Goal: Information Seeking & Learning: Learn about a topic

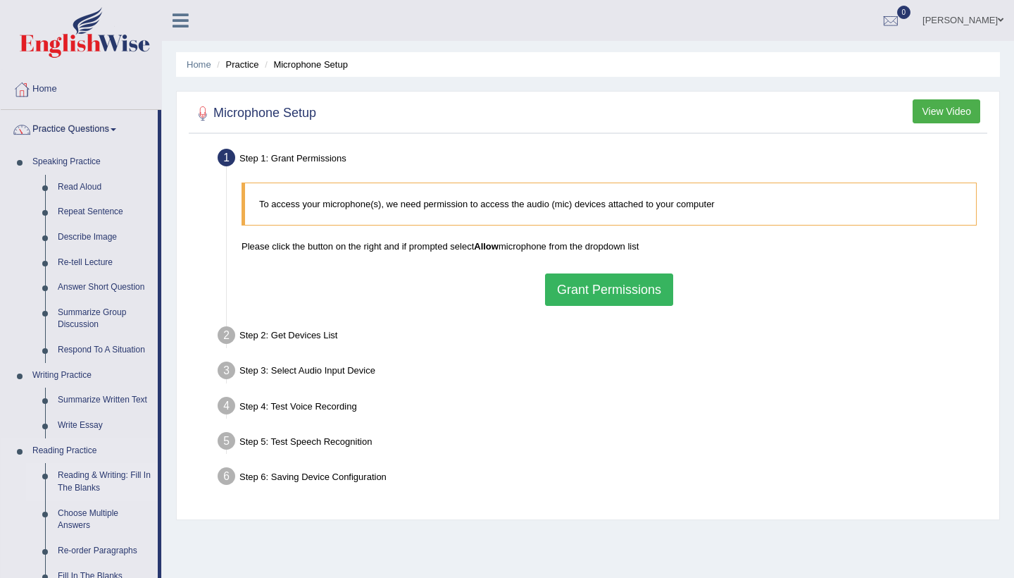
click at [82, 485] on link "Reading & Writing: Fill In The Blanks" at bounding box center [104, 481] width 106 height 37
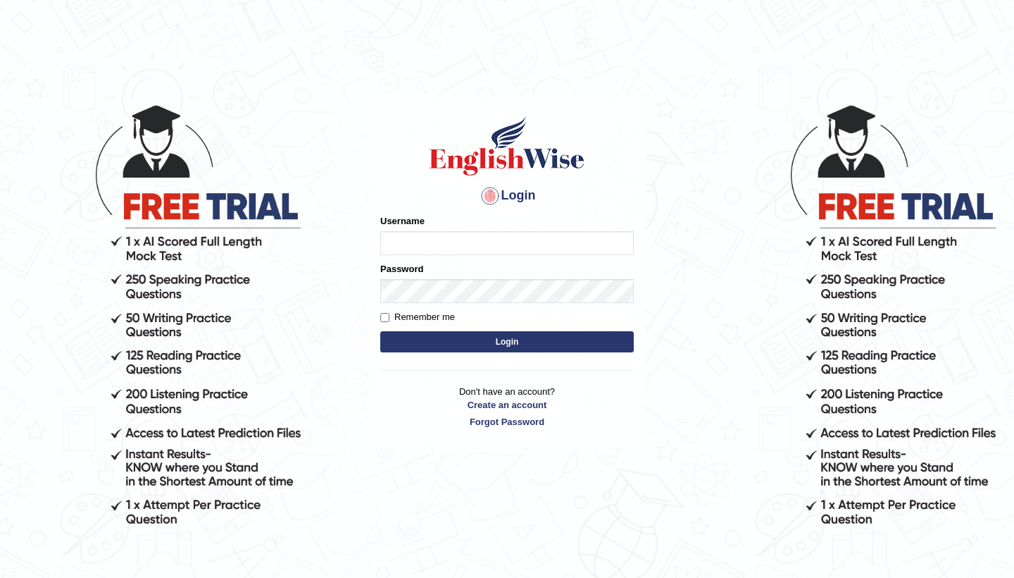
click at [427, 235] on input "Username" at bounding box center [507, 243] width 254 height 24
type input "0481871912"
click at [578, 341] on button "Login" at bounding box center [507, 341] width 254 height 21
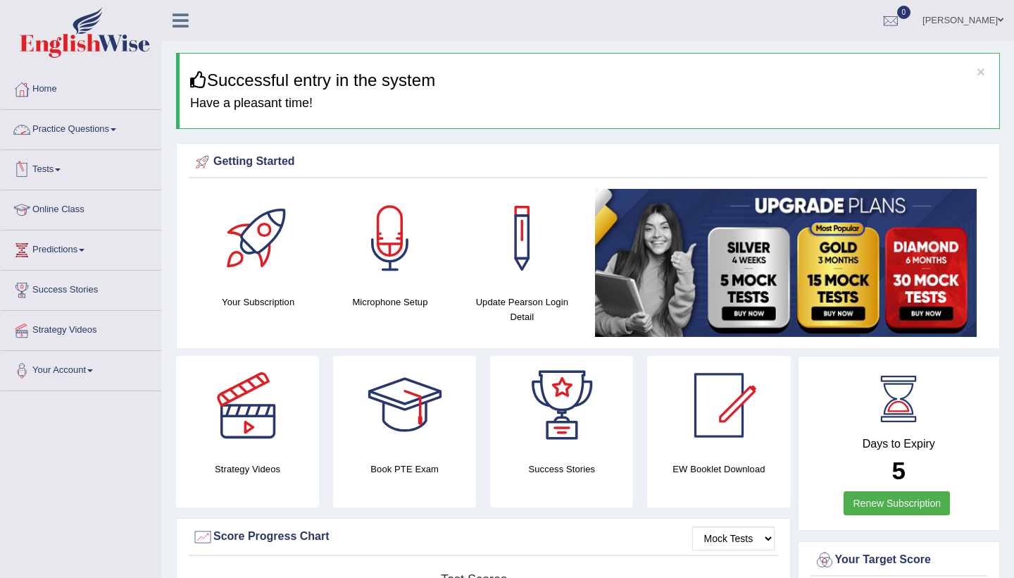
click at [127, 116] on link "Practice Questions" at bounding box center [81, 127] width 161 height 35
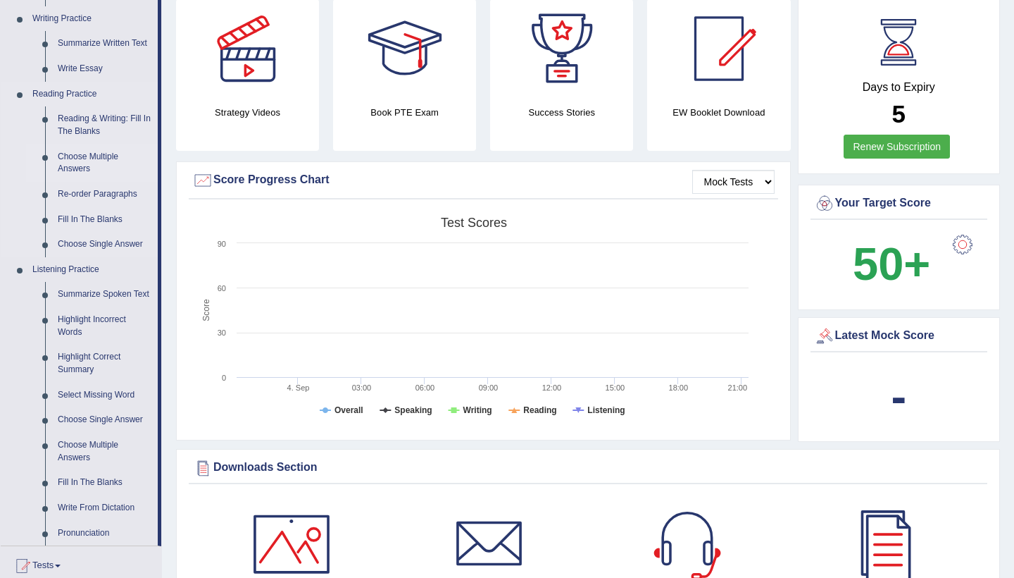
scroll to position [349, 0]
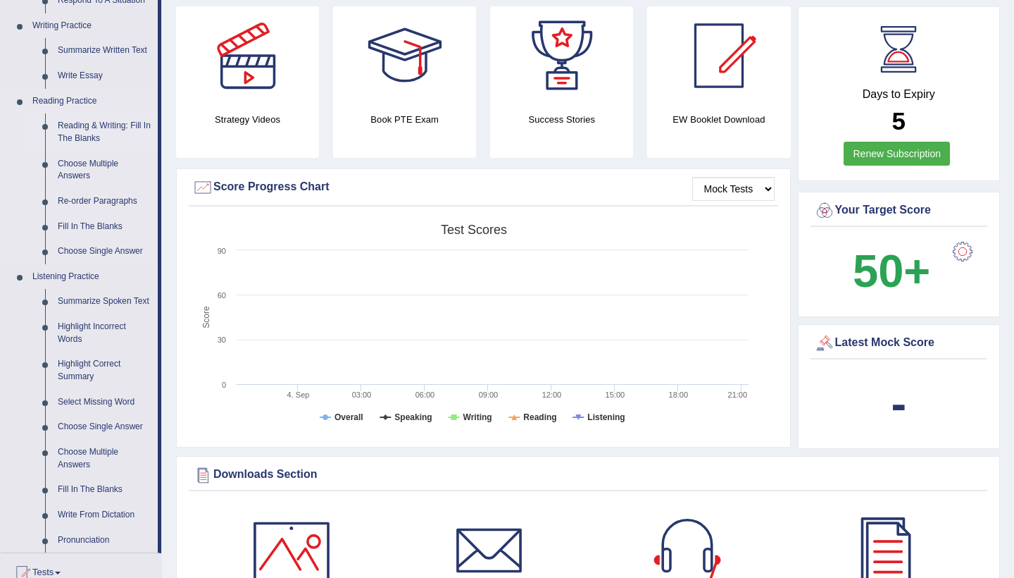
click at [90, 127] on link "Reading & Writing: Fill In The Blanks" at bounding box center [104, 131] width 106 height 37
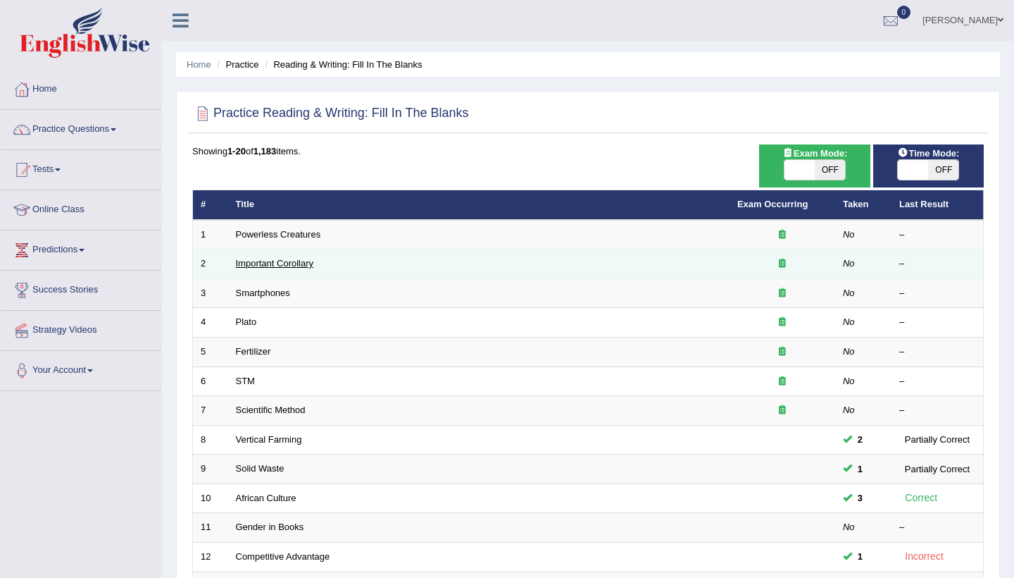
click at [273, 263] on link "Important Corollary" at bounding box center [275, 263] width 78 height 11
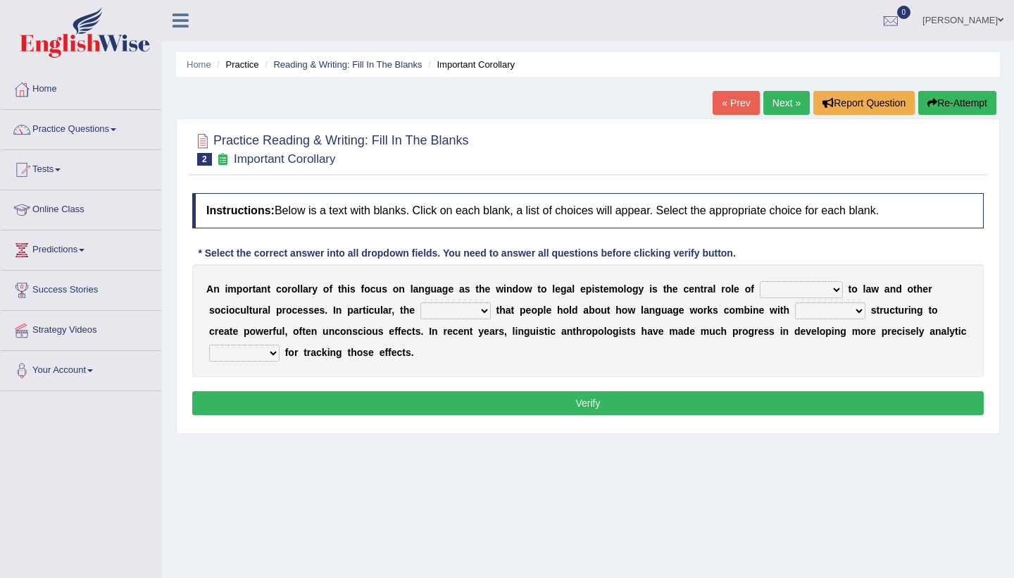
click at [485, 504] on div "Home Practice Reading & Writing: Fill In The Blanks Important Corollary « Prev …" at bounding box center [588, 352] width 852 height 704
select select "discourse"
click at [496, 513] on div "Home Practice Reading & Writing: Fill In The Blanks Important Corollary « Prev …" at bounding box center [588, 352] width 852 height 704
click at [499, 518] on div "Home Practice Reading & Writing: Fill In The Blanks Important Corollary « Prev …" at bounding box center [588, 352] width 852 height 704
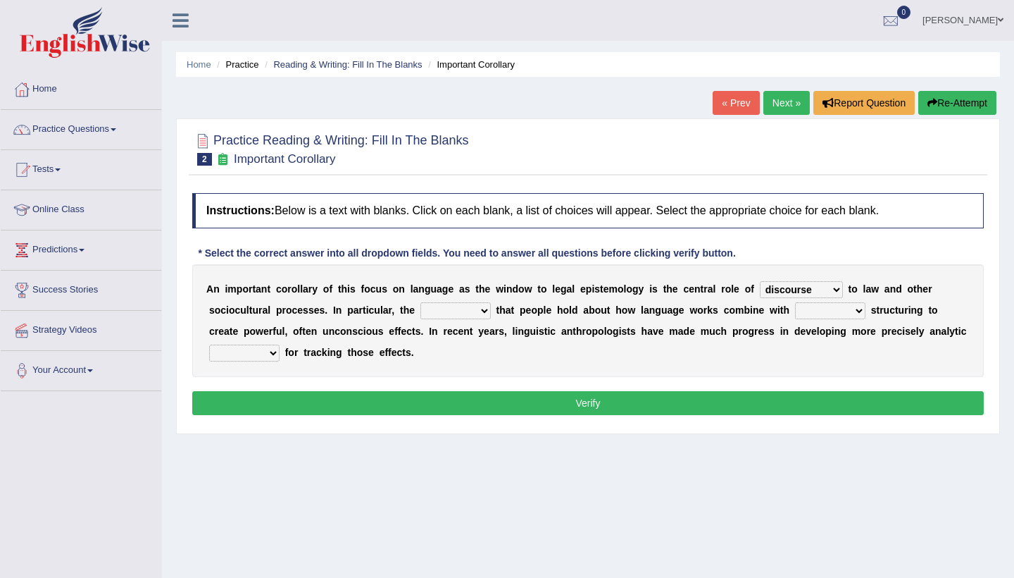
click at [499, 518] on div "Home Practice Reading & Writing: Fill In The Blanks Important Corollary « Prev …" at bounding box center [588, 352] width 852 height 704
click at [488, 310] on select "deviation besmirch consent ideas" at bounding box center [456, 310] width 70 height 17
click at [480, 309] on select "deviation besmirch consent ideas" at bounding box center [456, 310] width 70 height 17
click at [487, 309] on select "deviation besmirch consent ideas" at bounding box center [456, 310] width 70 height 17
select select "deviation"
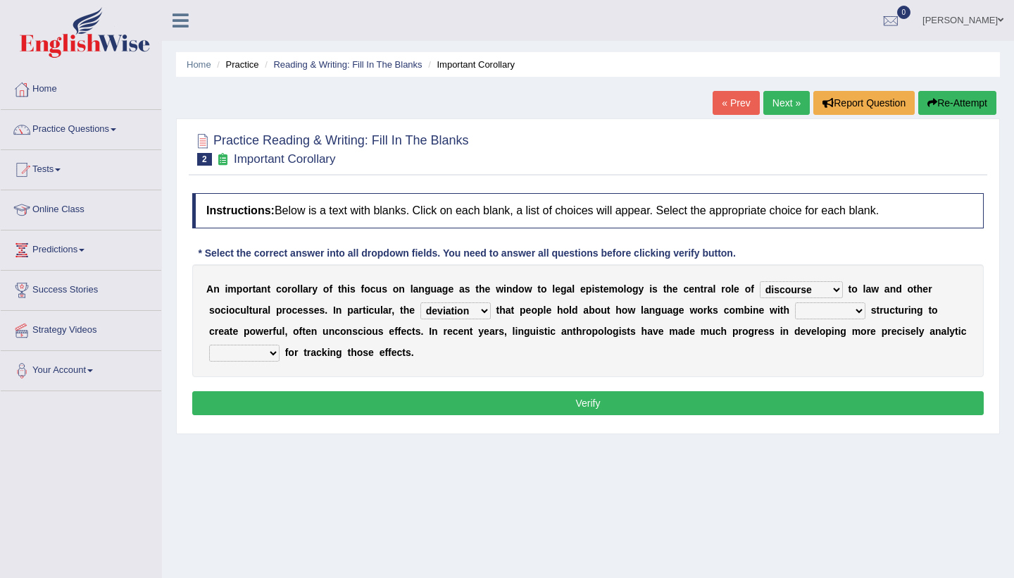
select select "customary"
select select "tools"
click at [283, 397] on button "Verify" at bounding box center [588, 403] width 792 height 24
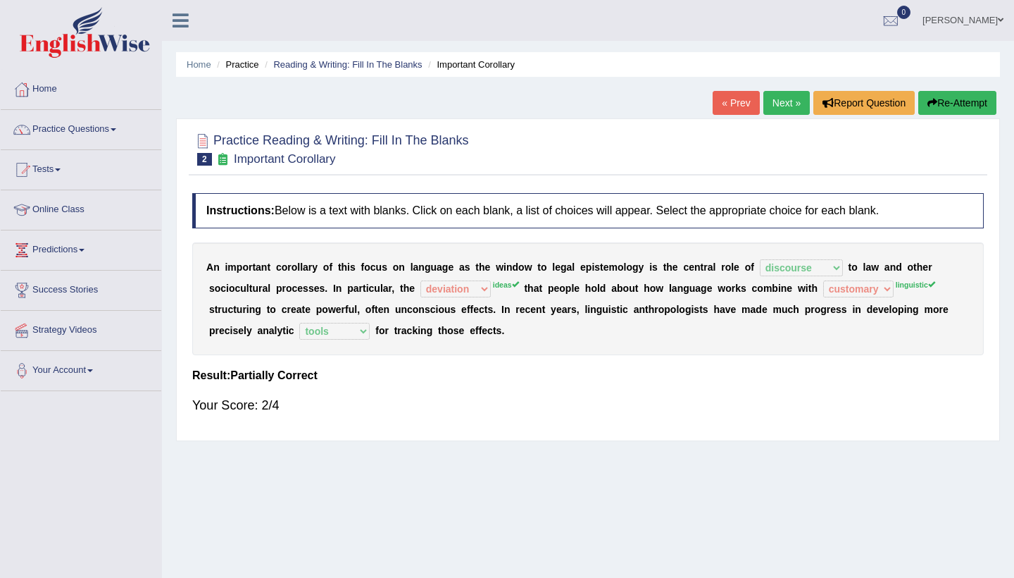
click at [783, 99] on link "Next »" at bounding box center [787, 103] width 46 height 24
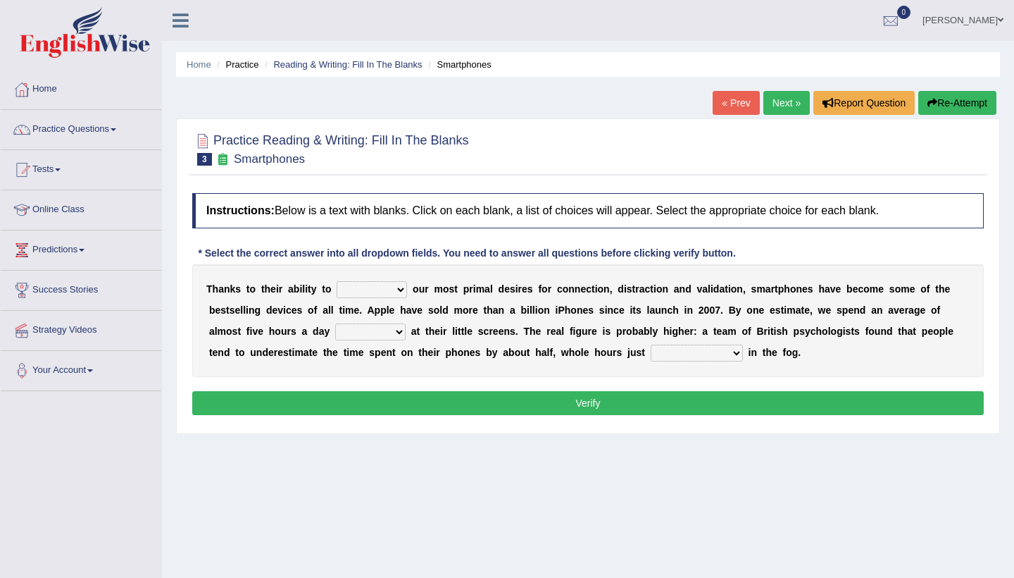
select select "describe"
select select "watching"
select select "evaporating"
click at [673, 397] on button "Verify" at bounding box center [588, 403] width 792 height 24
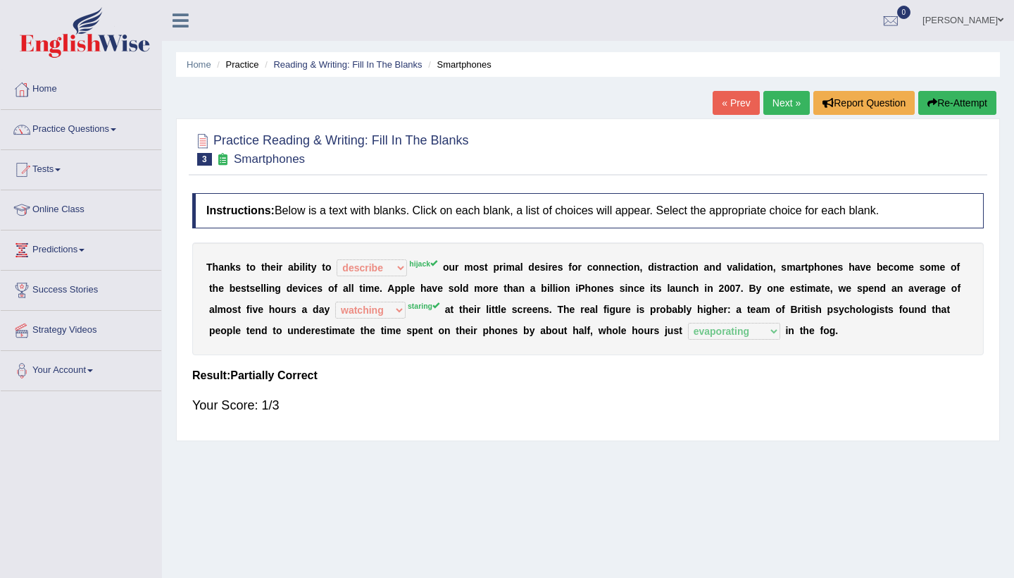
click at [780, 106] on link "Next »" at bounding box center [787, 103] width 46 height 24
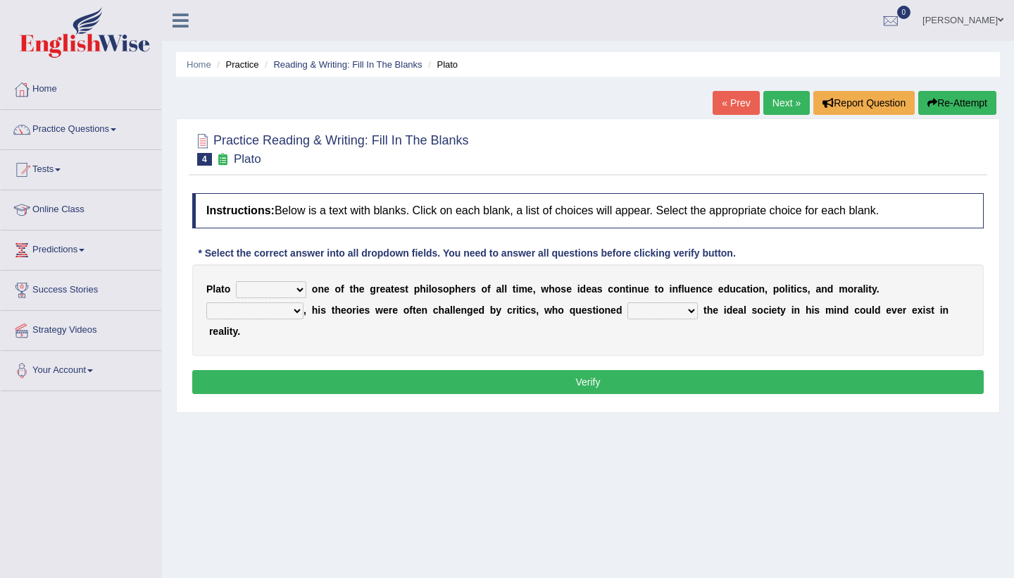
click at [294, 288] on select "keeps comes claims remains" at bounding box center [271, 289] width 70 height 17
select select "keeps"
select select "Whatever"
select select "which"
click at [609, 377] on button "Verify" at bounding box center [588, 382] width 792 height 24
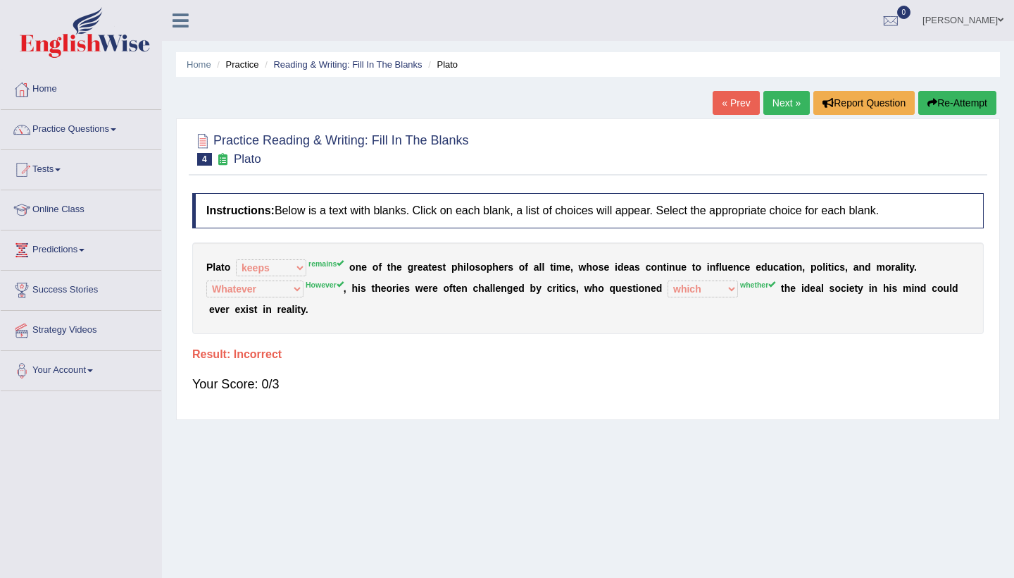
click at [779, 106] on link "Next »" at bounding box center [787, 103] width 46 height 24
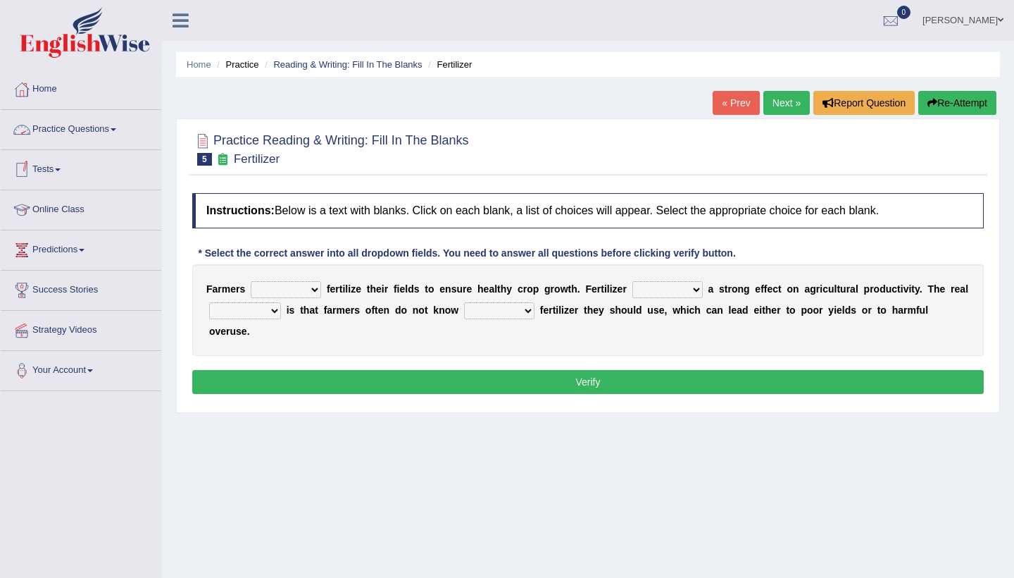
click at [114, 129] on link "Practice Questions" at bounding box center [81, 127] width 161 height 35
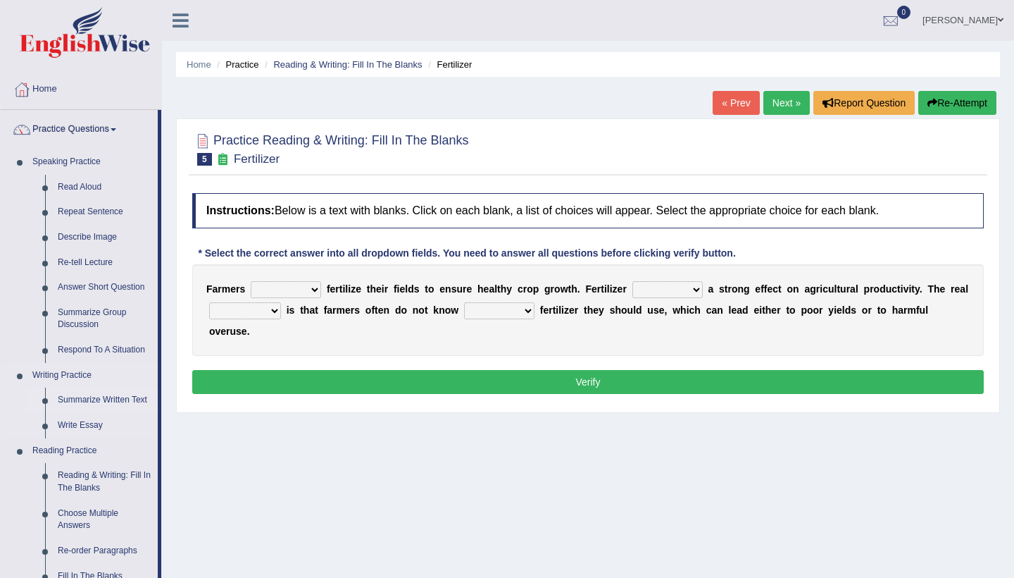
click at [124, 399] on link "Summarize Written Text" at bounding box center [104, 399] width 106 height 25
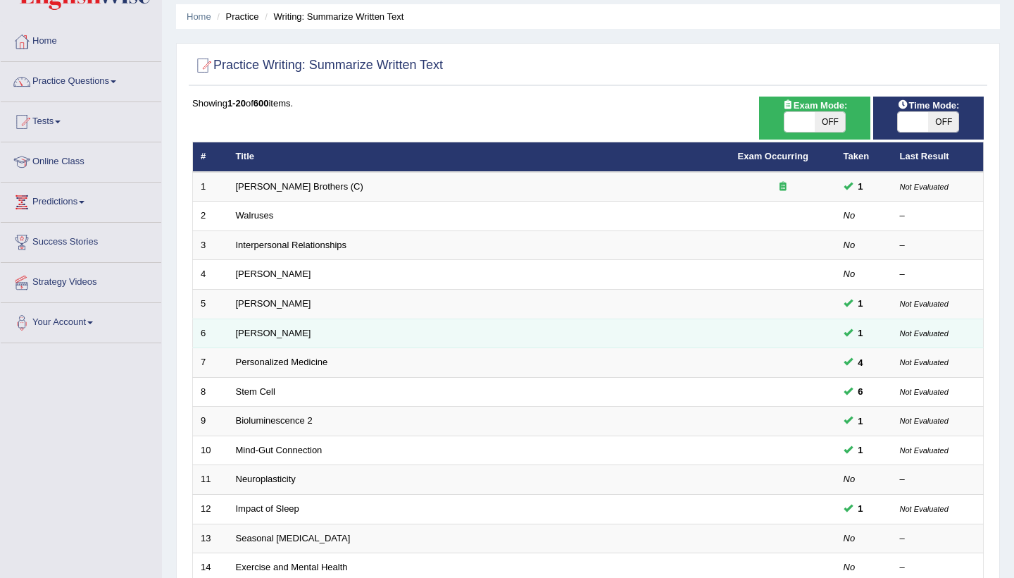
scroll to position [79, 0]
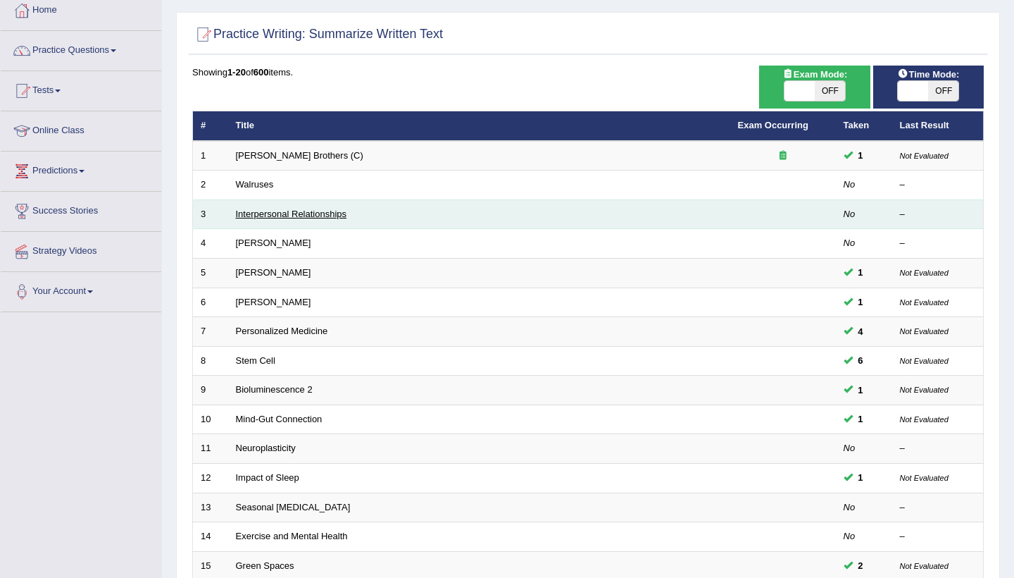
click at [307, 213] on link "Interpersonal Relationships" at bounding box center [291, 214] width 111 height 11
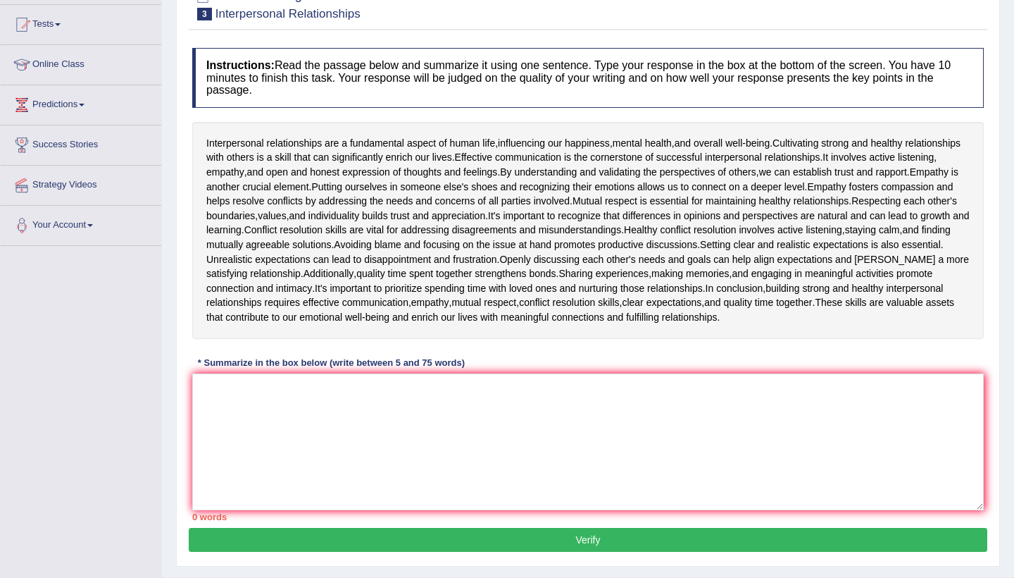
scroll to position [147, 0]
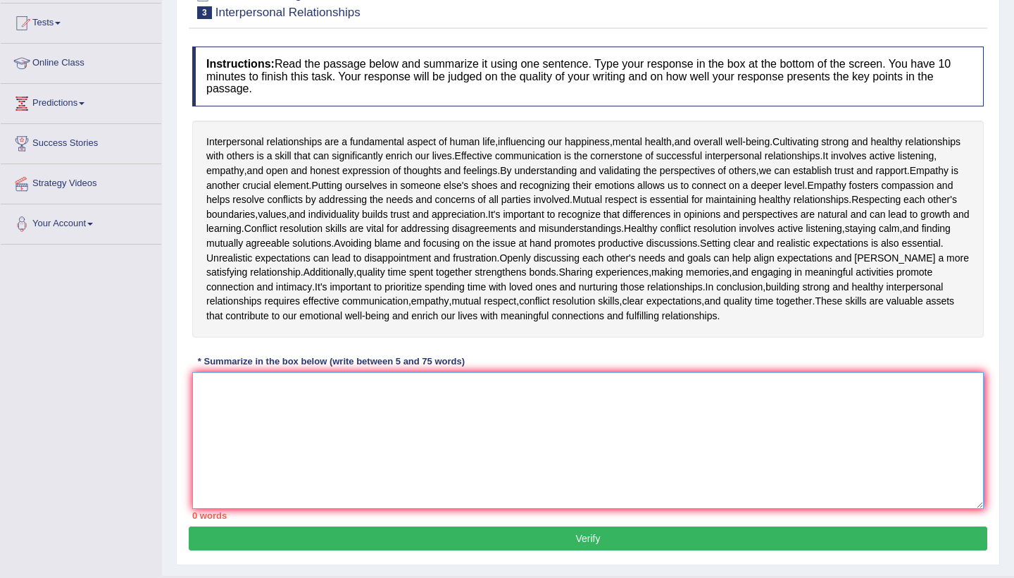
click at [206, 386] on textarea at bounding box center [588, 440] width 792 height 137
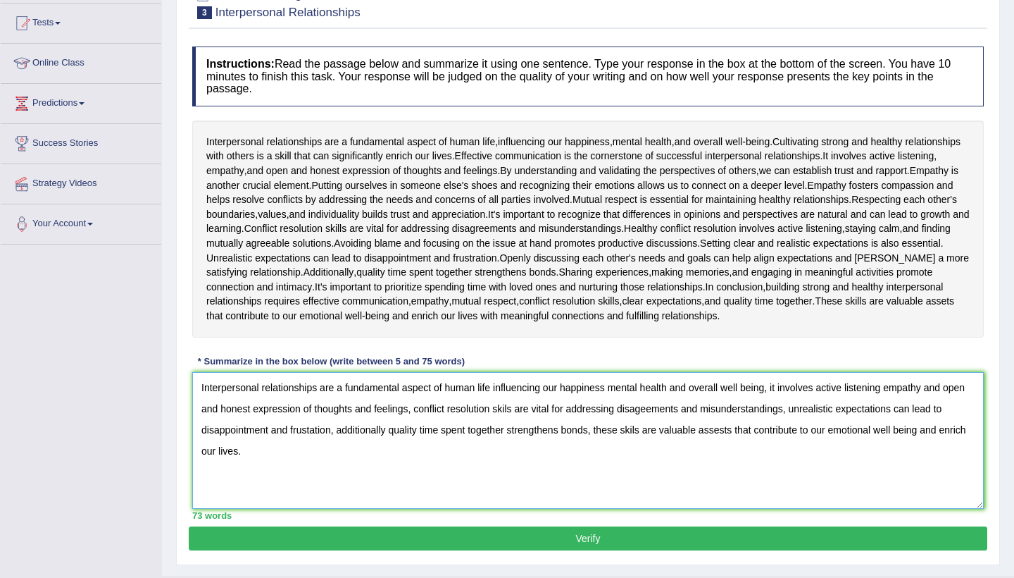
type textarea "Interpersonal relationships are a fundamental aspect of human life influencing …"
click at [356, 534] on button "Verify" at bounding box center [588, 538] width 799 height 24
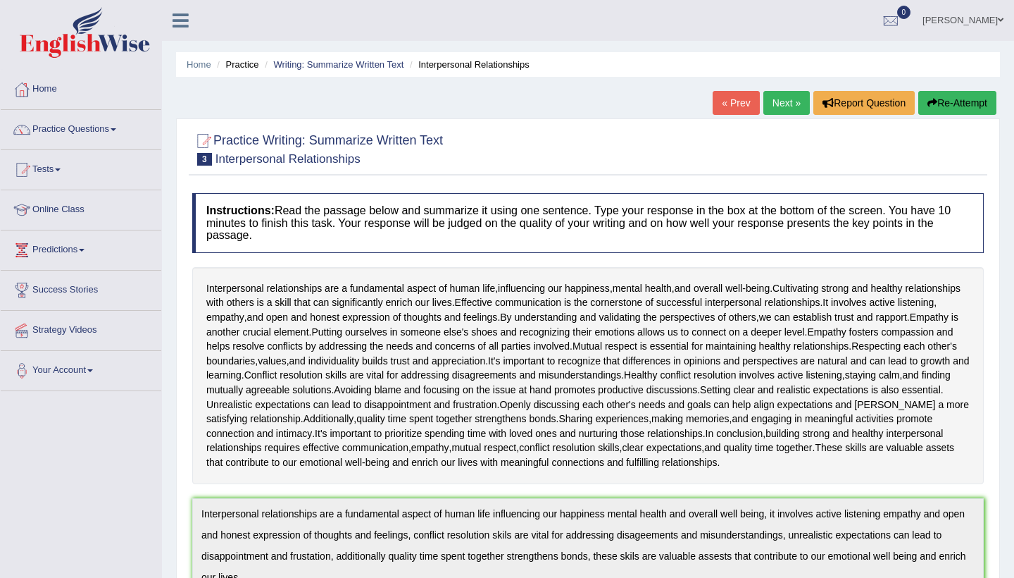
scroll to position [0, 0]
click at [109, 123] on link "Practice Questions" at bounding box center [81, 127] width 161 height 35
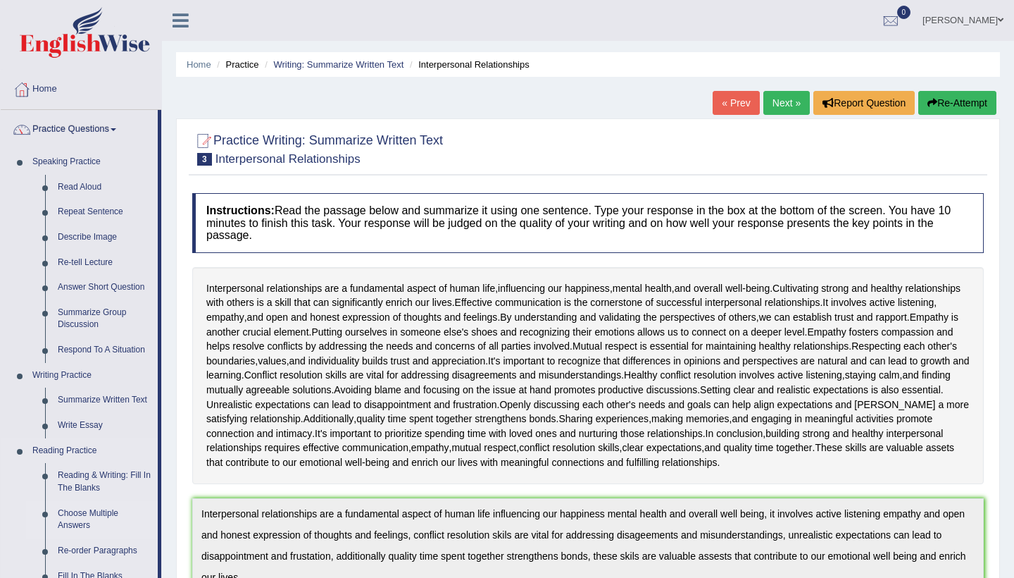
scroll to position [4, 0]
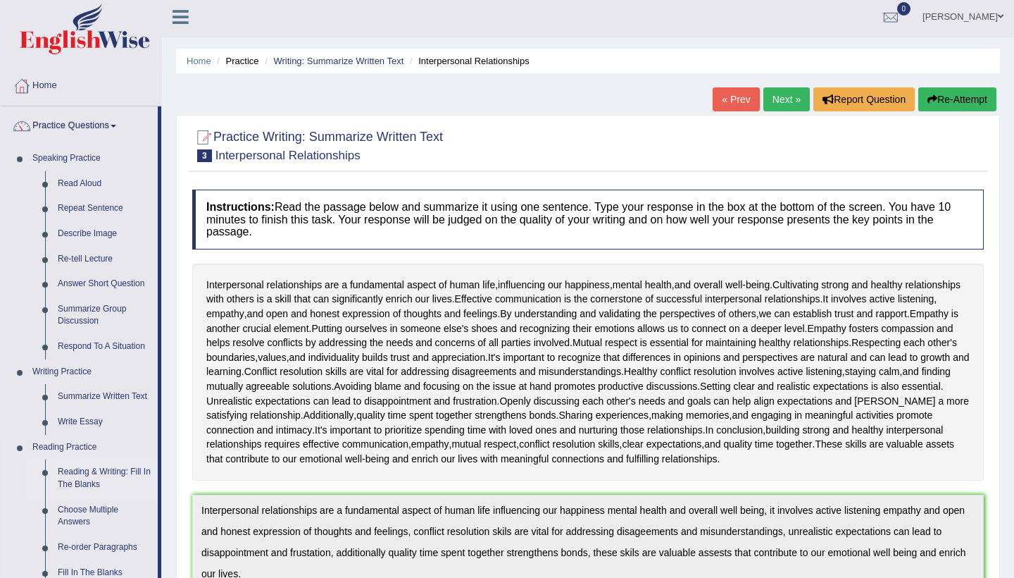
click at [95, 475] on link "Reading & Writing: Fill In The Blanks" at bounding box center [104, 477] width 106 height 37
